Goal: Navigation & Orientation: Understand site structure

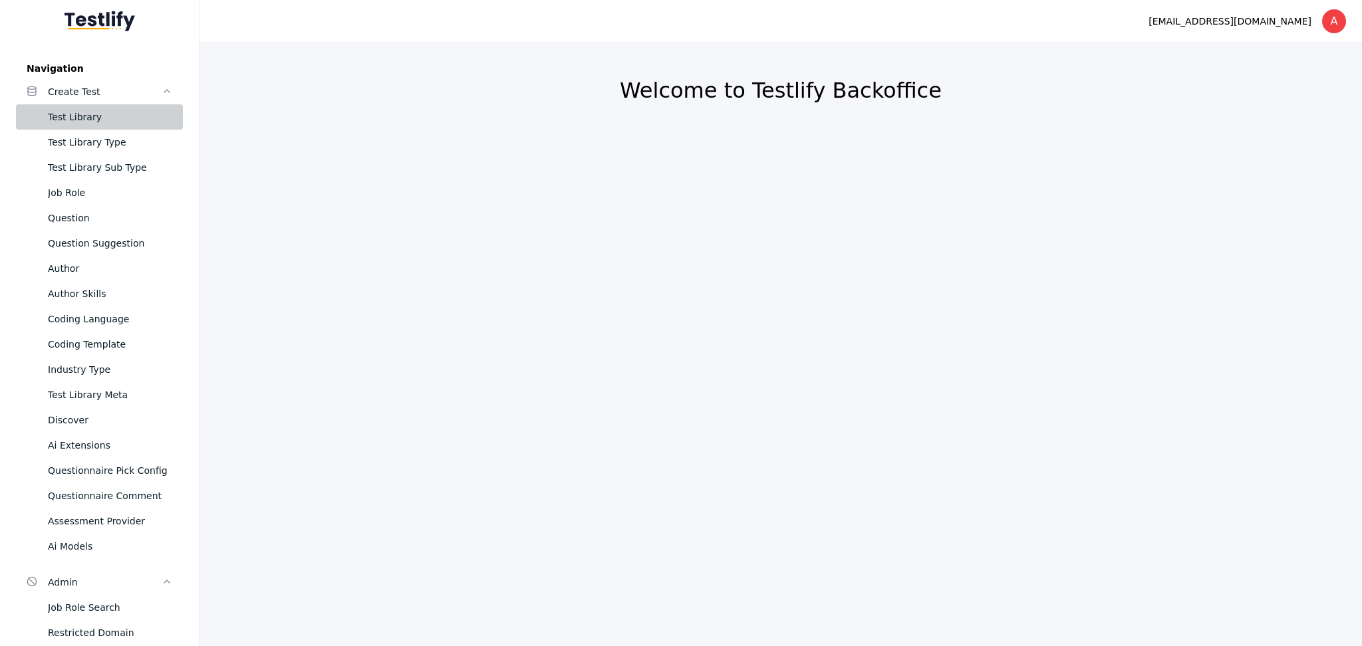
click at [85, 106] on link "Test Library" at bounding box center [99, 116] width 167 height 25
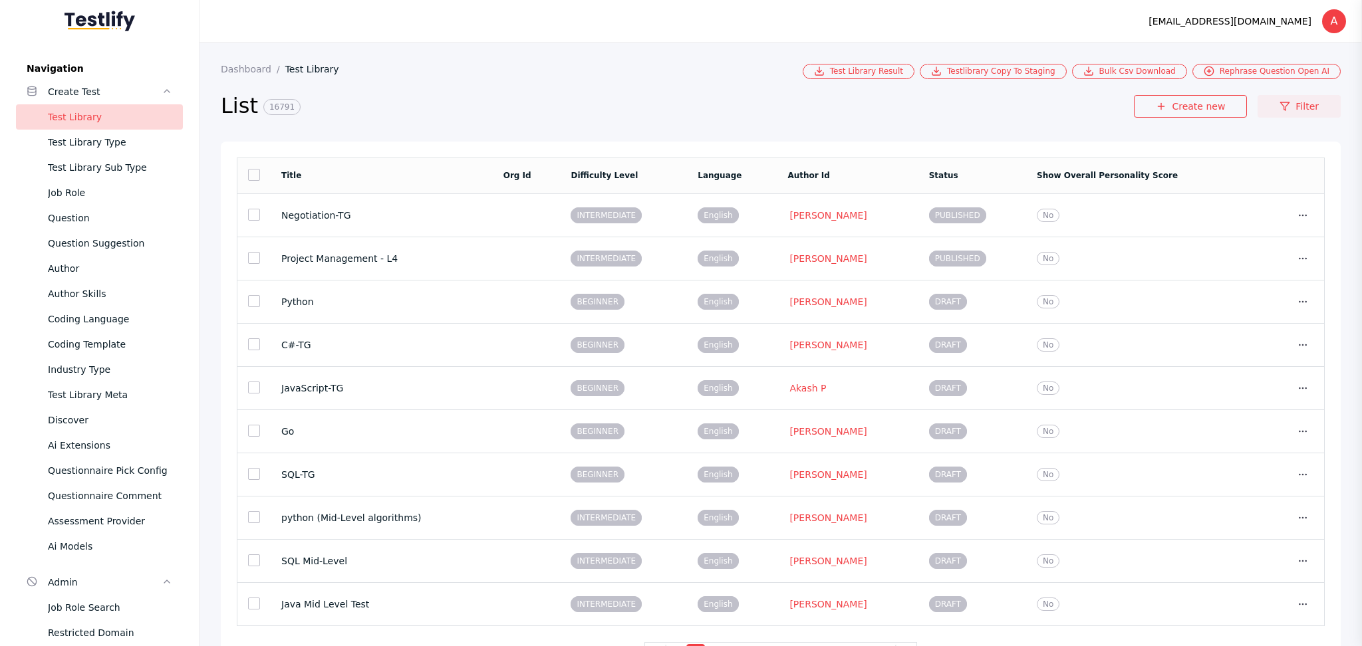
click at [1284, 104] on link "Filter" at bounding box center [1298, 106] width 83 height 23
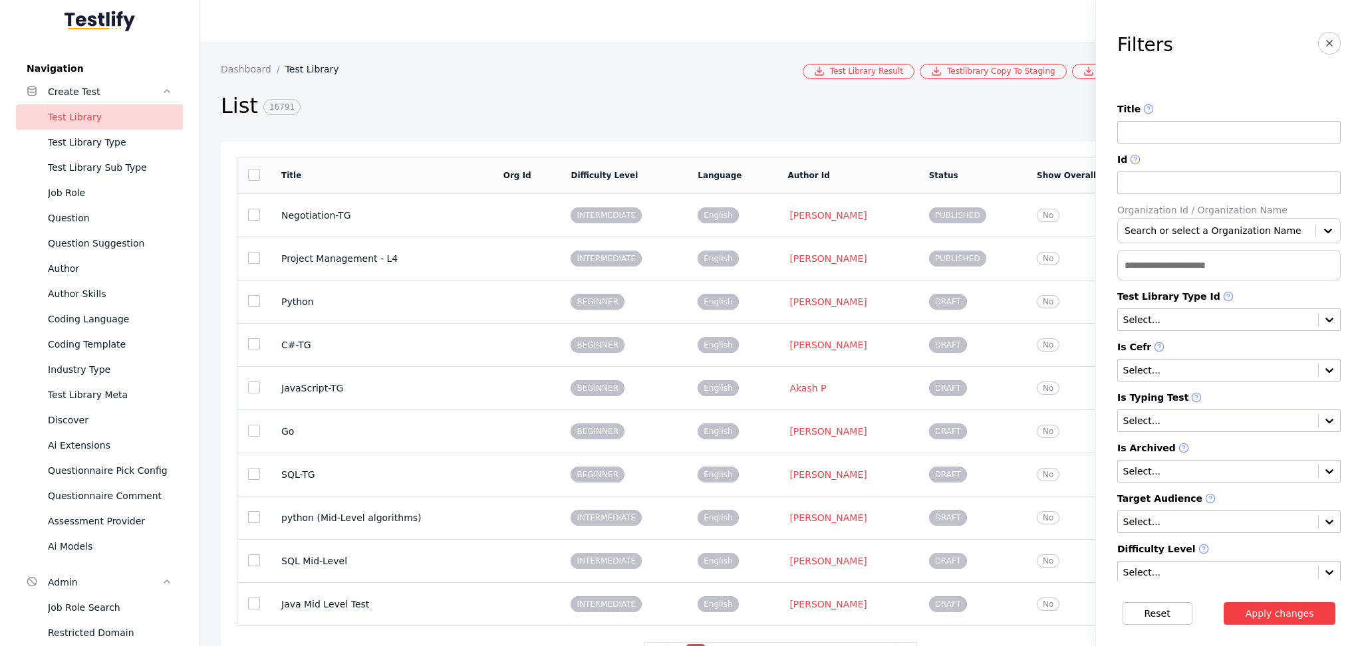
click at [1125, 127] on input at bounding box center [1228, 132] width 223 height 23
type input "**********"
click at [1223, 602] on button "Apply changes" at bounding box center [1279, 613] width 112 height 23
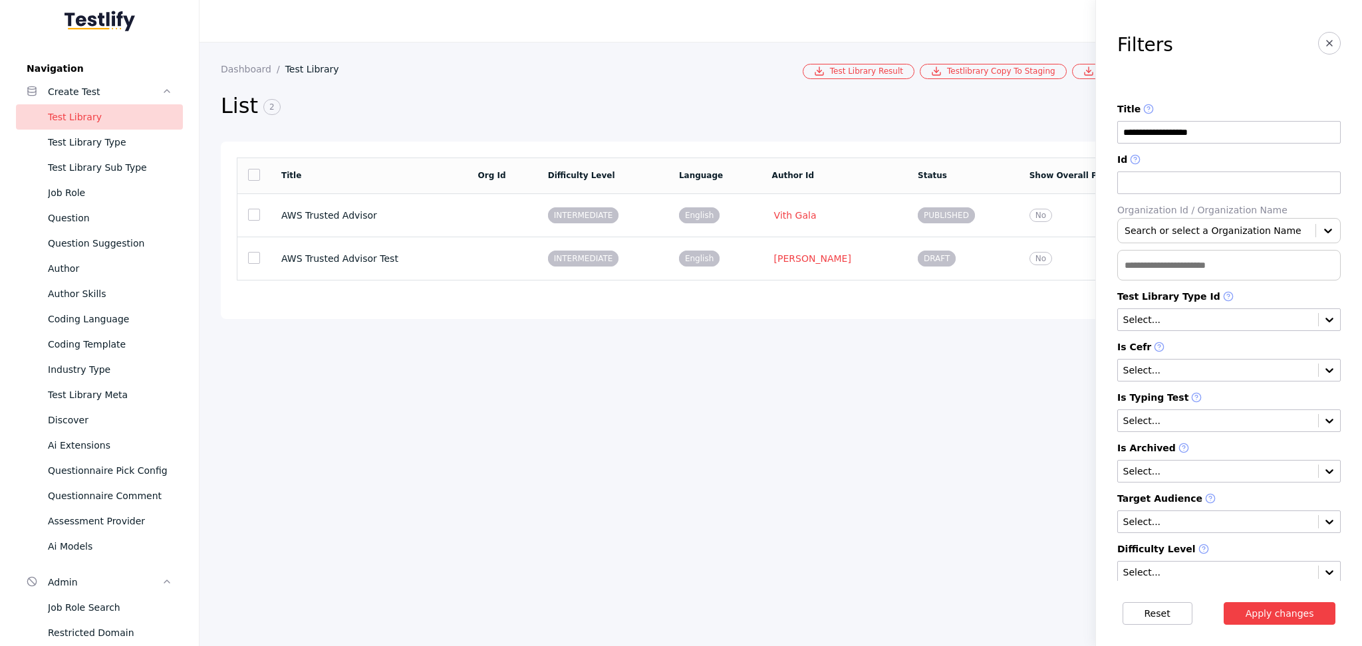
click at [854, 350] on section "**********" at bounding box center [780, 345] width 1162 height 604
click at [1324, 43] on icon "button" at bounding box center [1329, 43] width 11 height 11
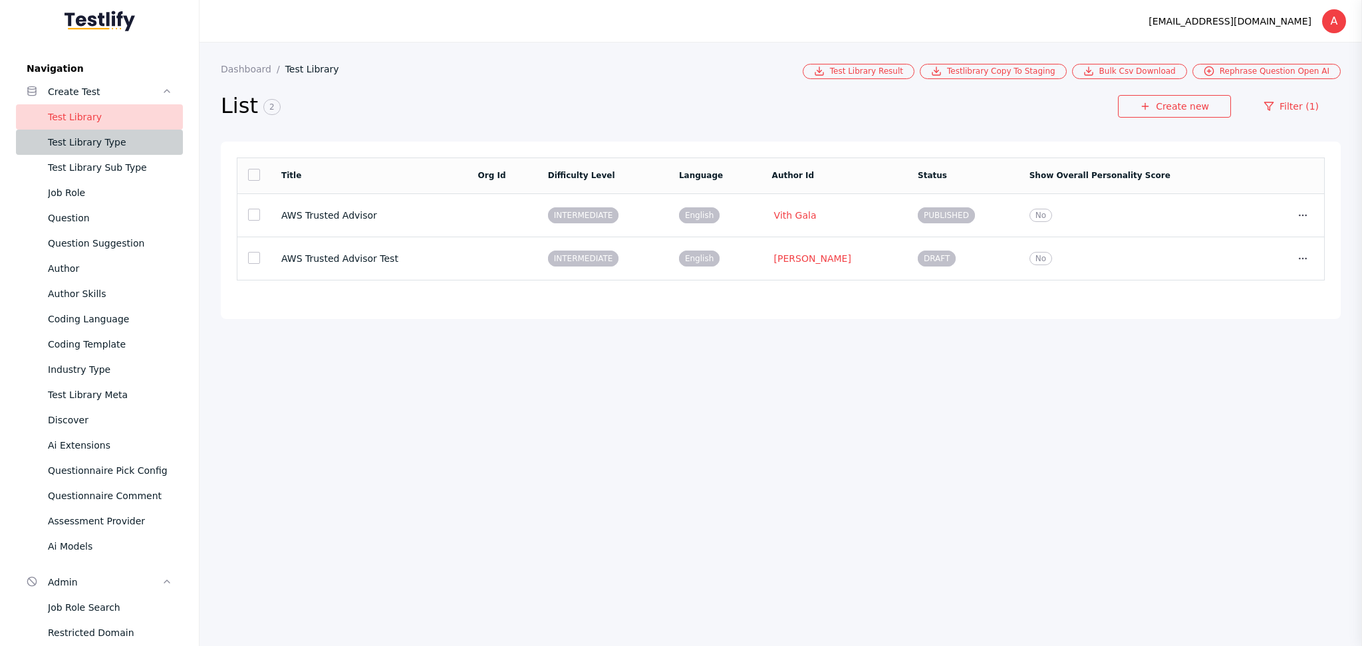
click at [79, 139] on div "Test Library Type" at bounding box center [110, 142] width 124 height 16
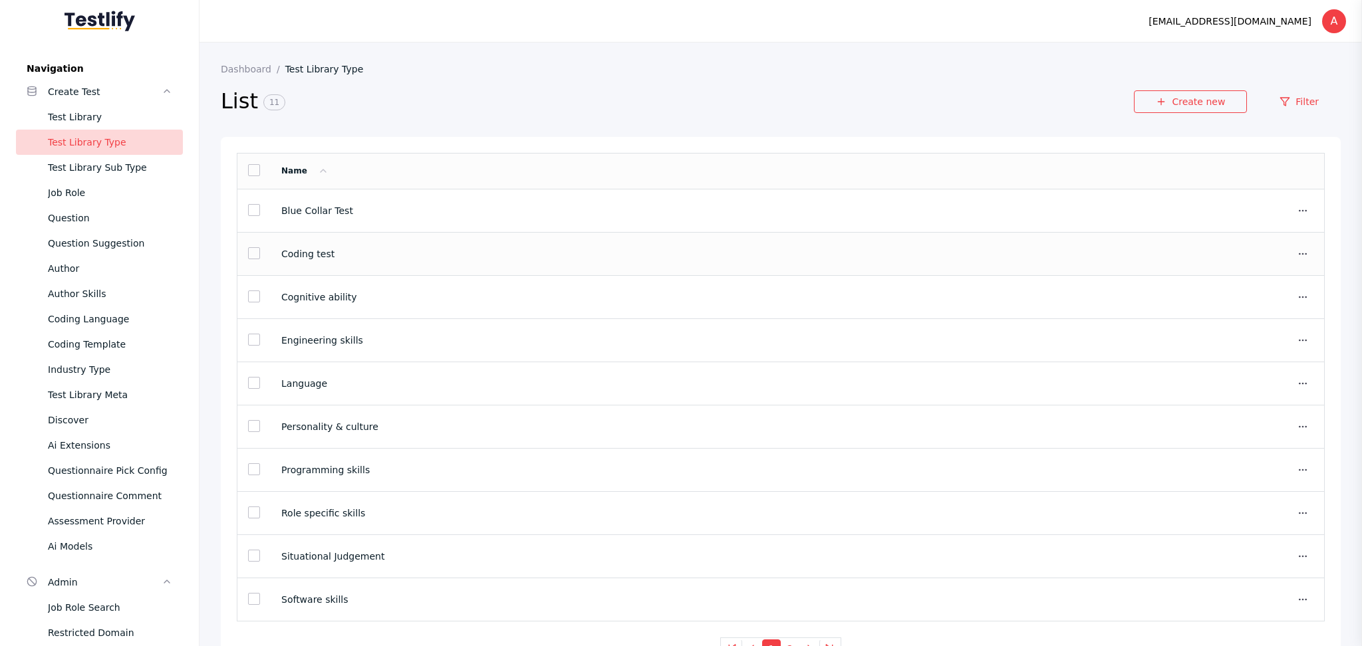
scroll to position [36, 0]
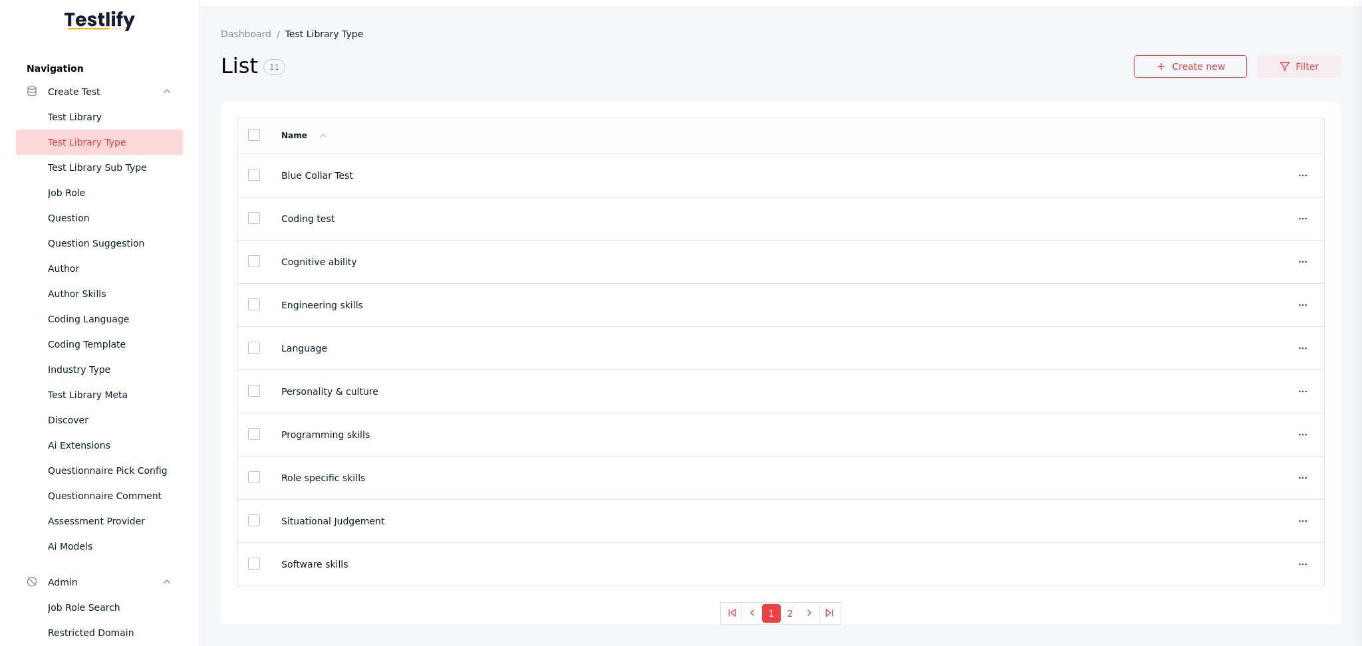
click at [1293, 65] on link "Filter" at bounding box center [1298, 66] width 83 height 23
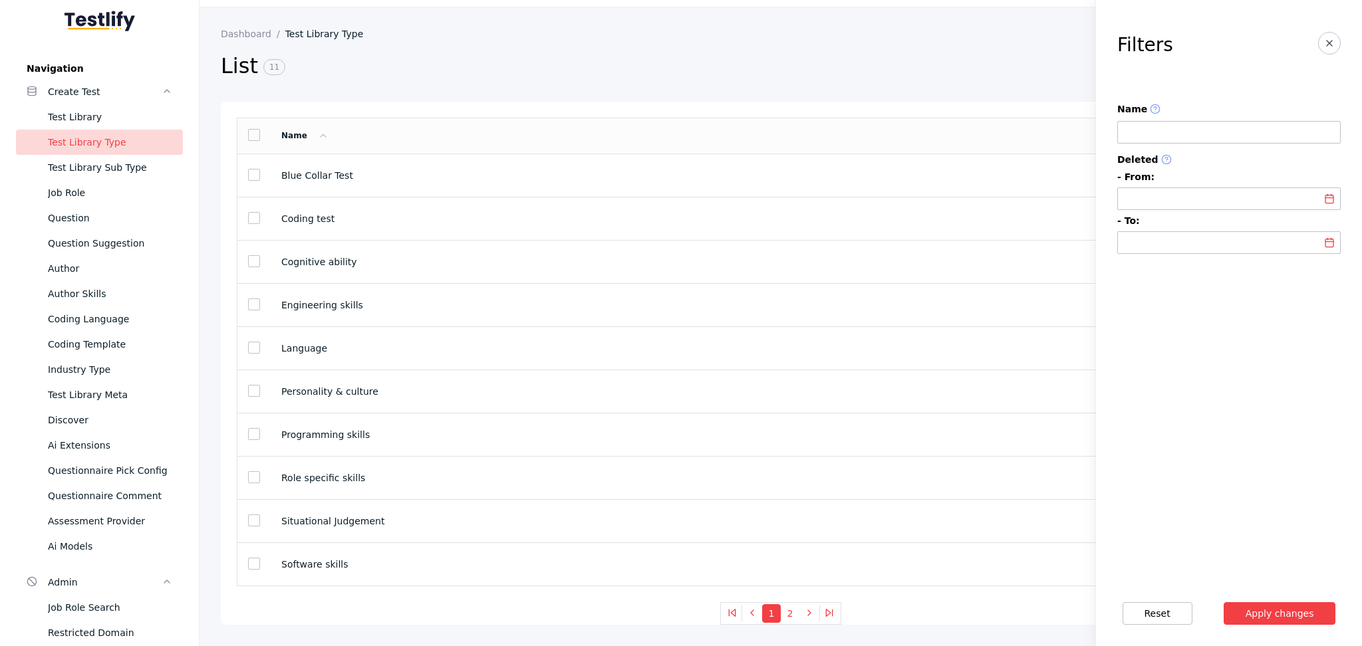
click at [1161, 130] on input at bounding box center [1228, 132] width 223 height 23
click at [1329, 47] on icon "button" at bounding box center [1329, 43] width 11 height 11
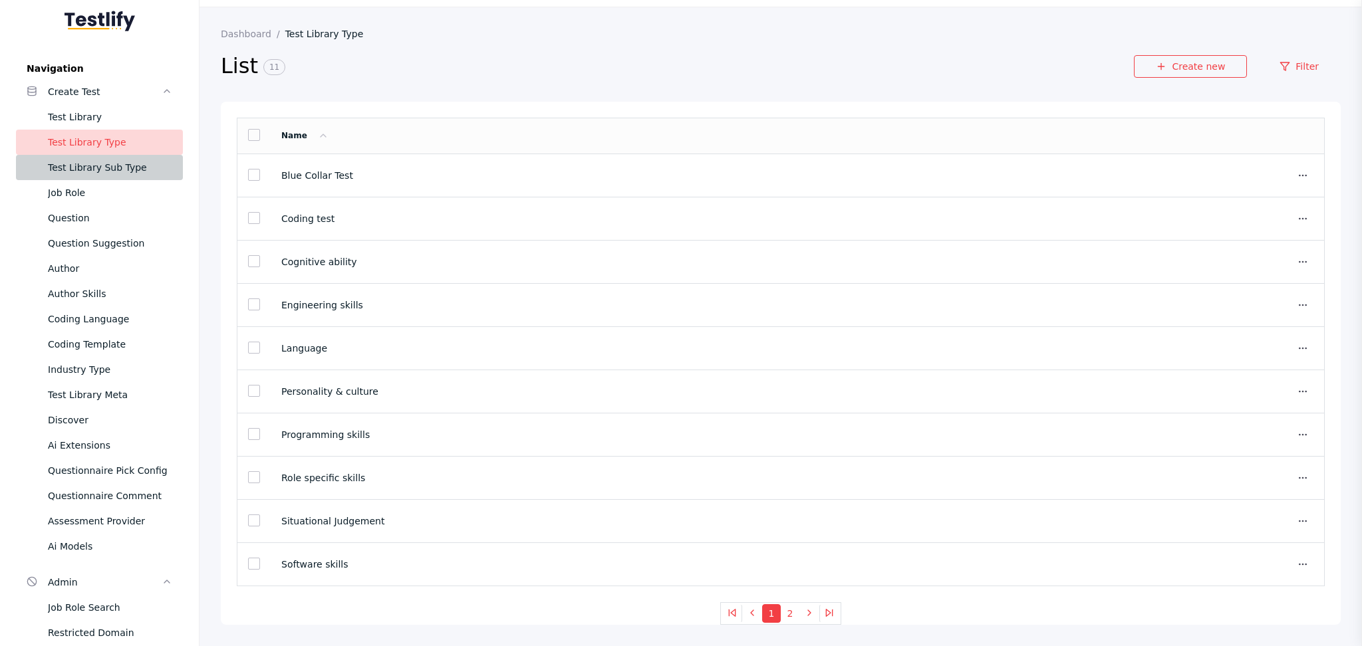
click at [73, 170] on div "Test Library Sub Type" at bounding box center [110, 168] width 124 height 16
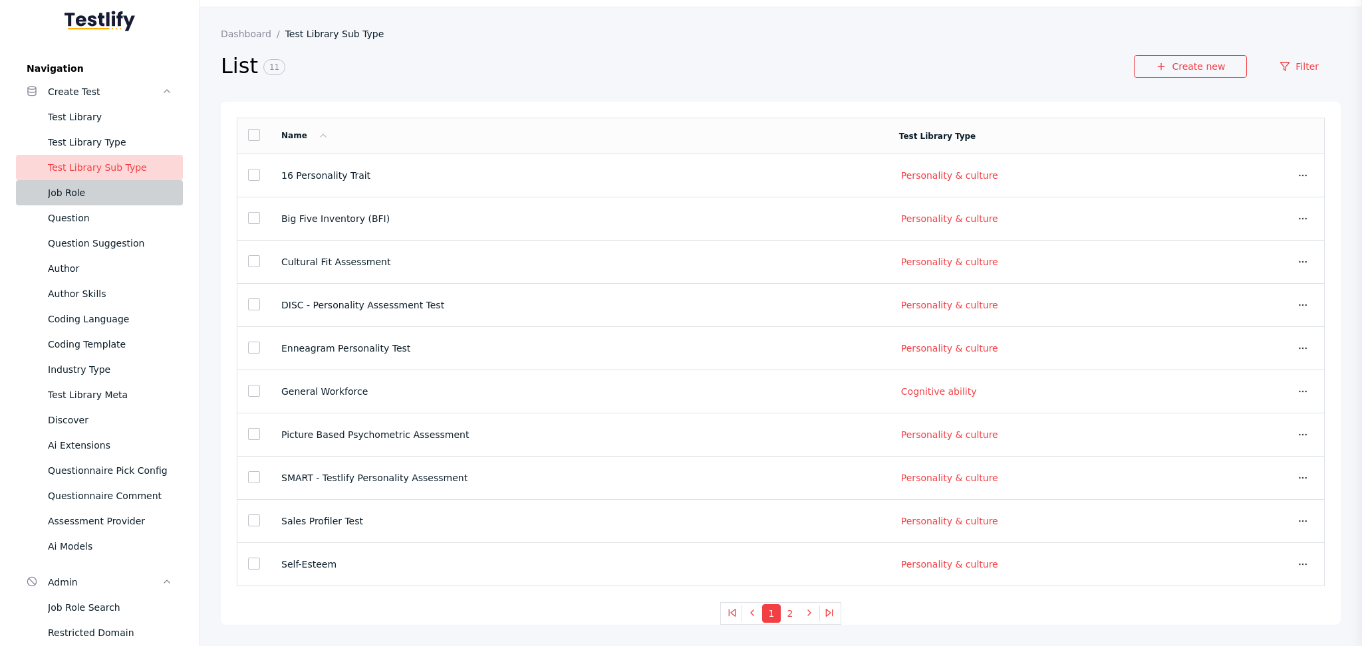
click at [82, 187] on div "Job Role" at bounding box center [110, 193] width 124 height 16
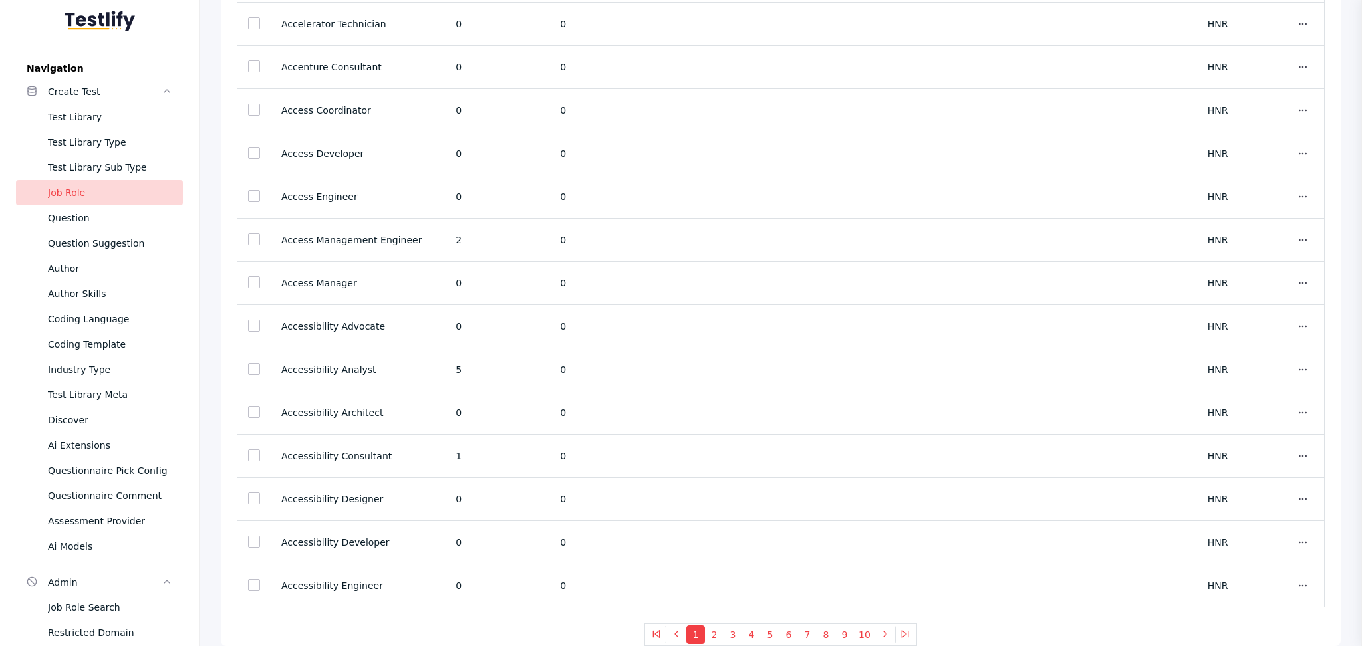
scroll to position [3913, 0]
click at [856, 642] on button "10" at bounding box center [864, 635] width 21 height 19
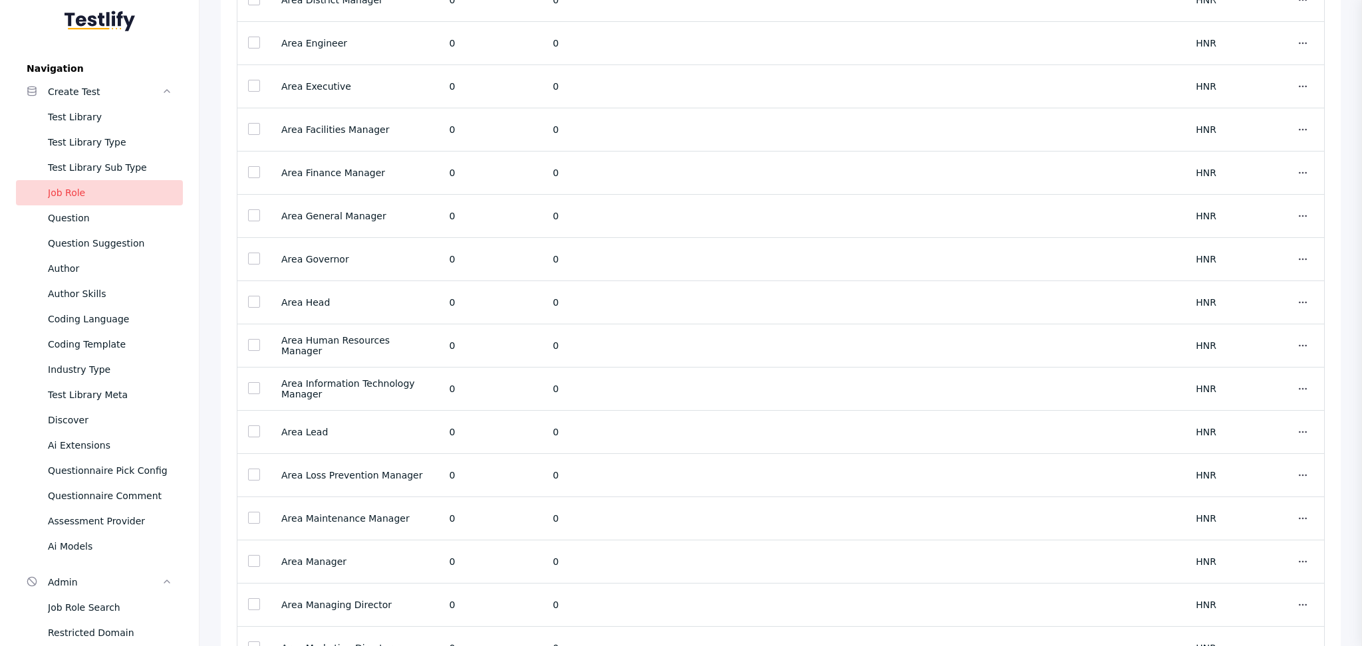
scroll to position [3913, 0]
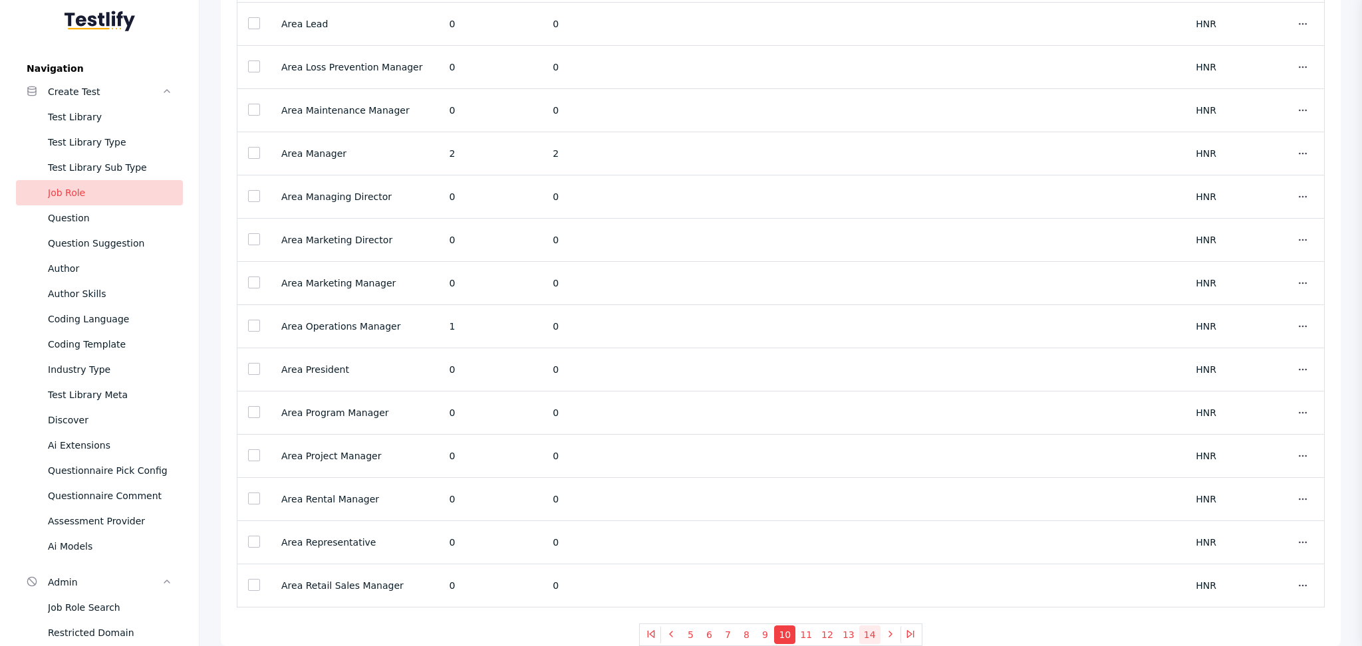
click at [864, 637] on button "14" at bounding box center [869, 635] width 21 height 19
click at [864, 631] on button "18" at bounding box center [874, 635] width 21 height 19
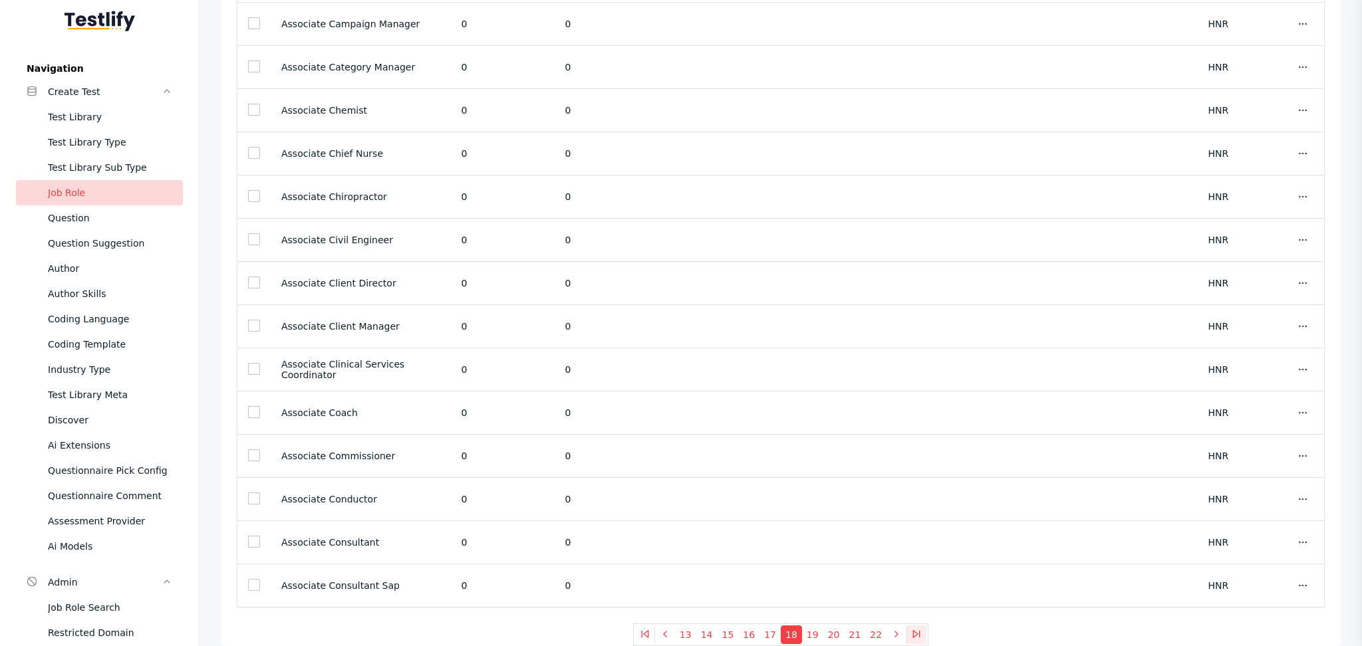
click at [906, 642] on button at bounding box center [916, 635] width 20 height 19
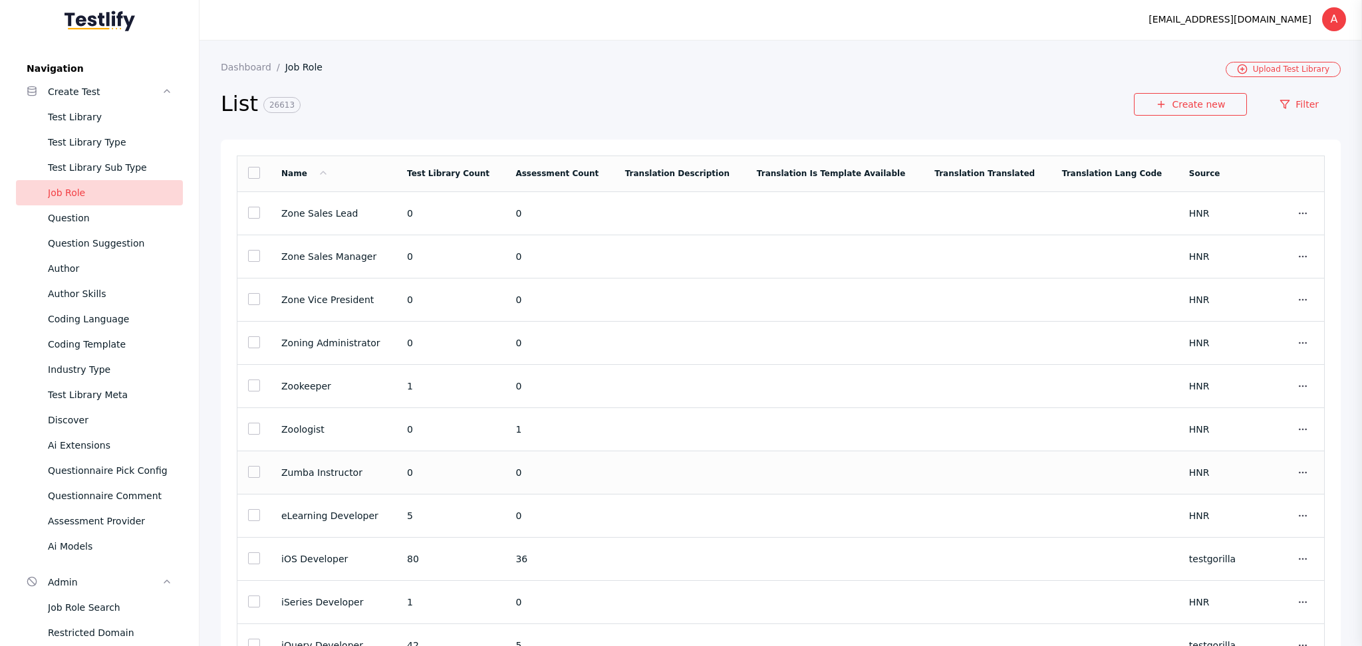
scroll to position [150, 0]
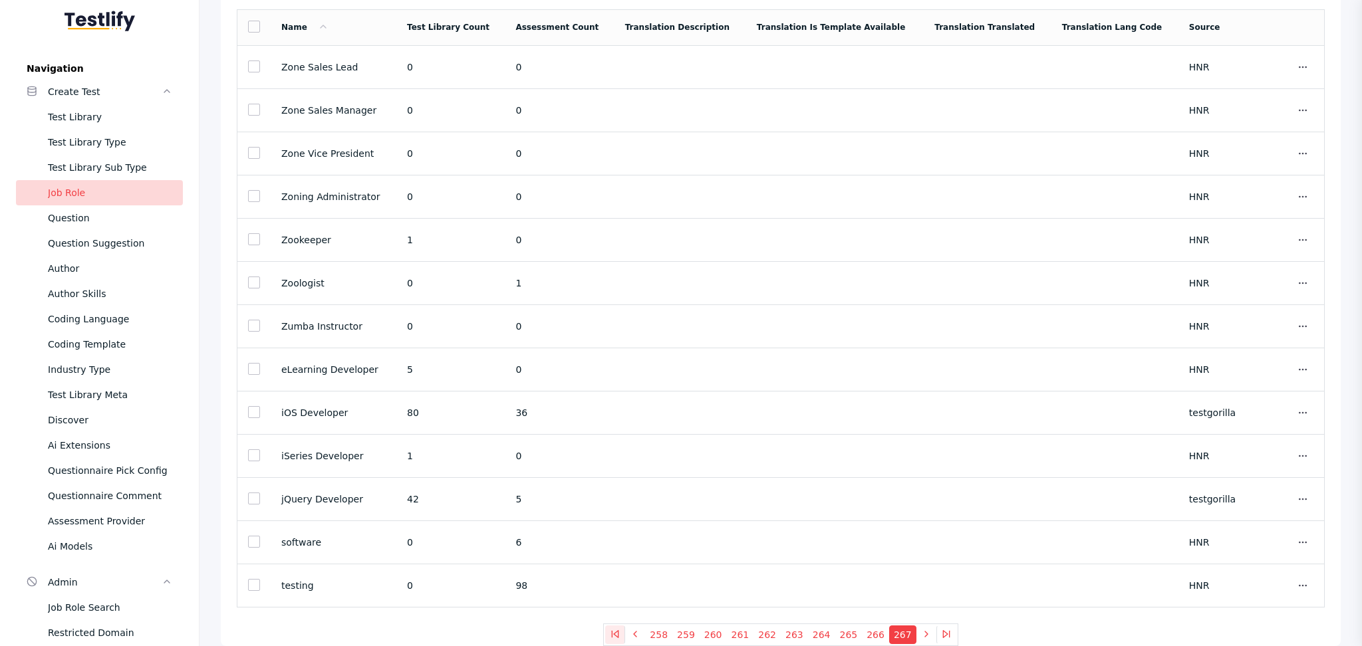
click at [620, 636] on icon at bounding box center [615, 634] width 11 height 11
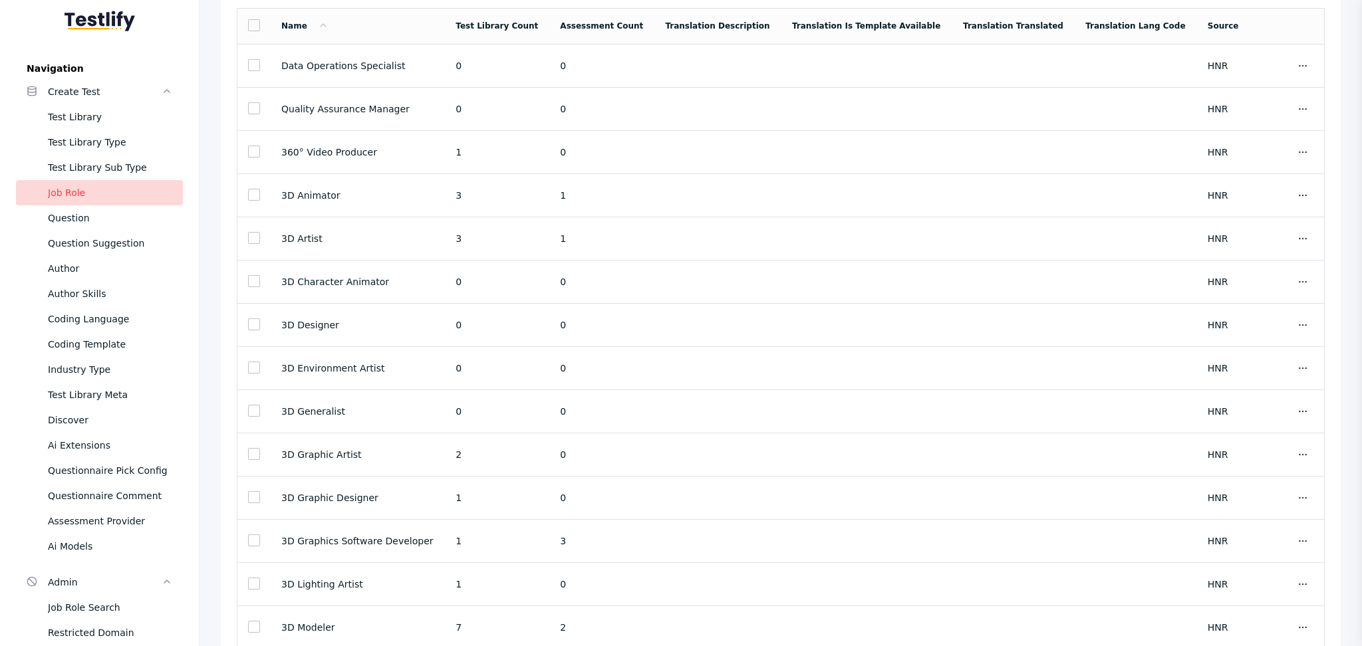
click at [92, 202] on link "Job Role" at bounding box center [99, 192] width 167 height 25
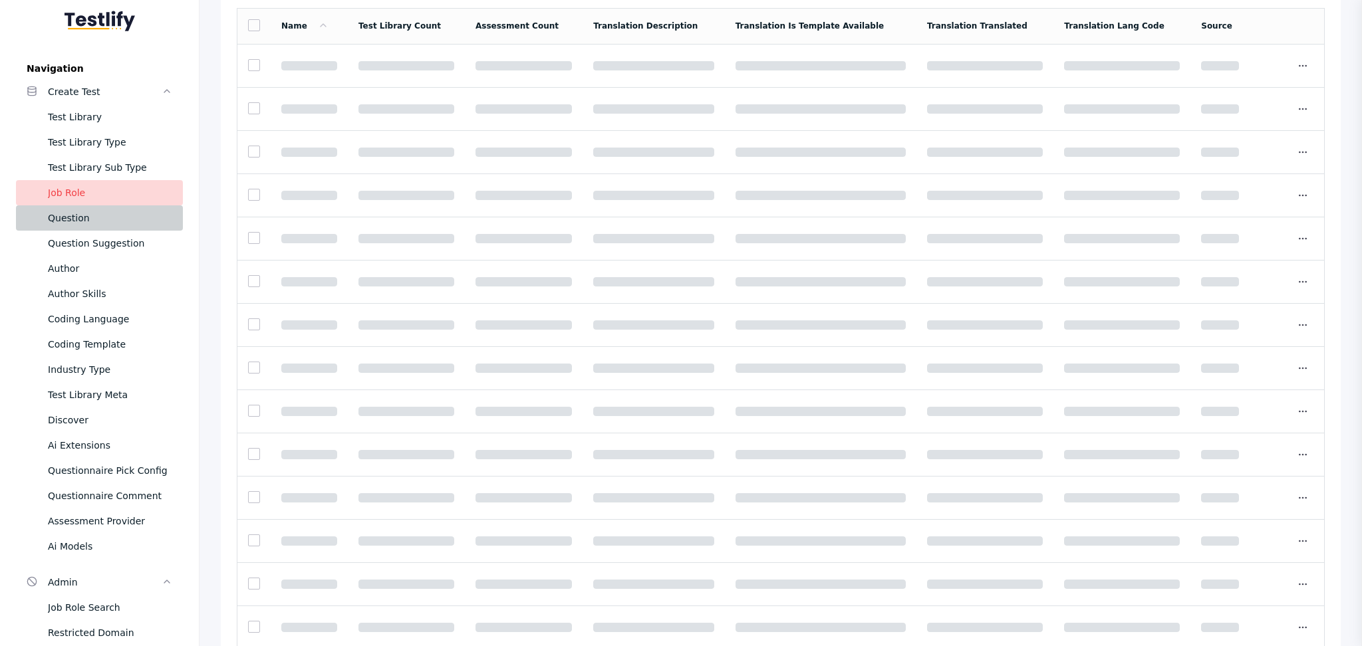
click at [92, 223] on div "Question" at bounding box center [110, 218] width 124 height 16
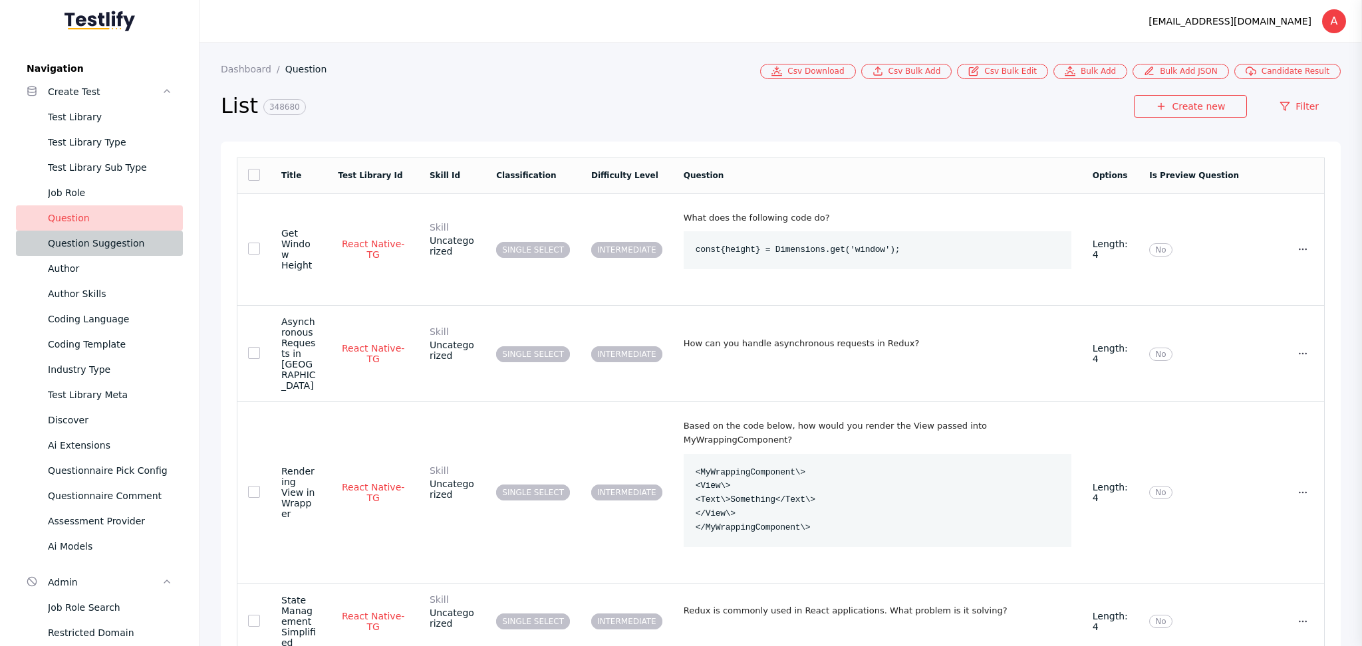
click at [77, 233] on link "Question Suggestion" at bounding box center [99, 243] width 167 height 25
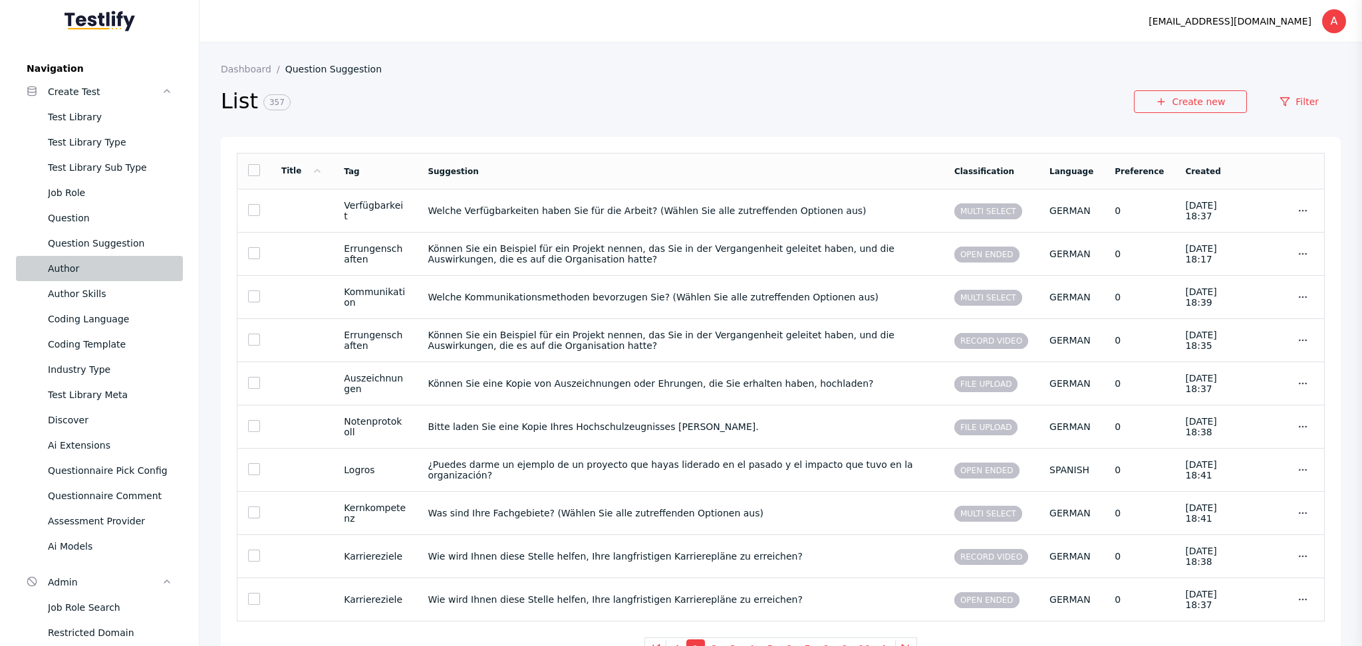
click at [60, 269] on div "Author" at bounding box center [110, 269] width 124 height 16
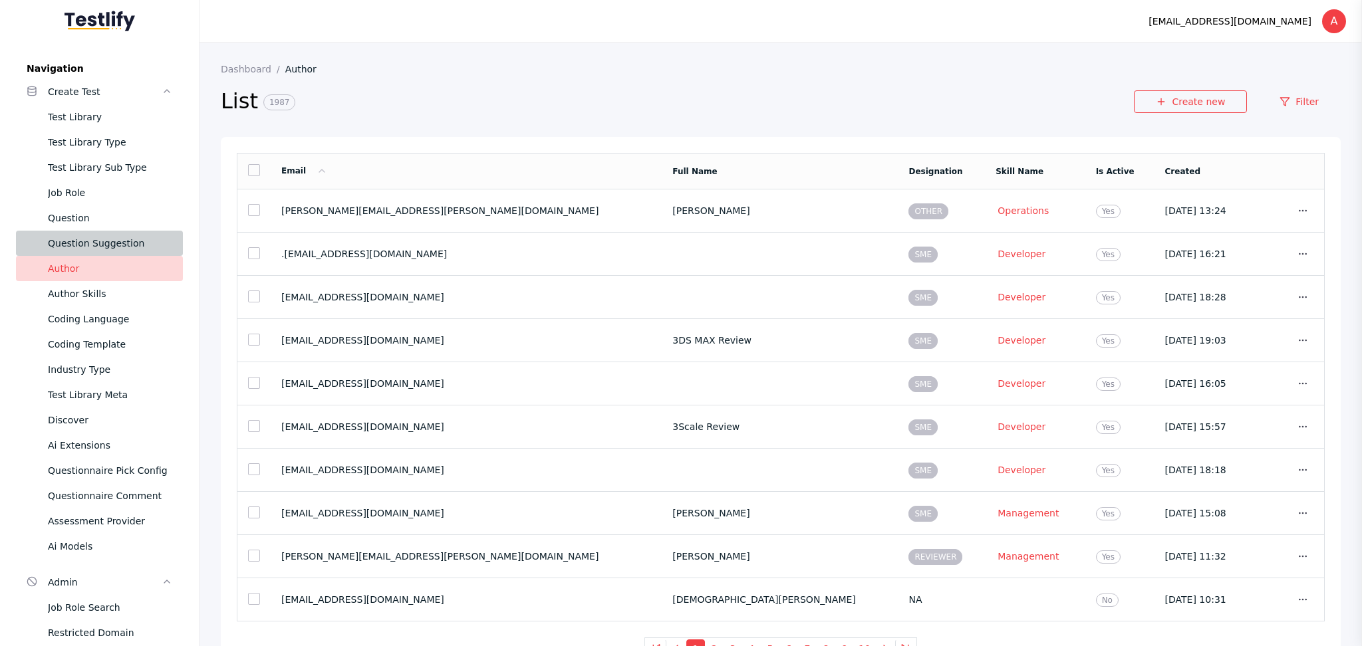
click at [98, 239] on div "Question Suggestion" at bounding box center [110, 243] width 124 height 16
